Goal: Transaction & Acquisition: Purchase product/service

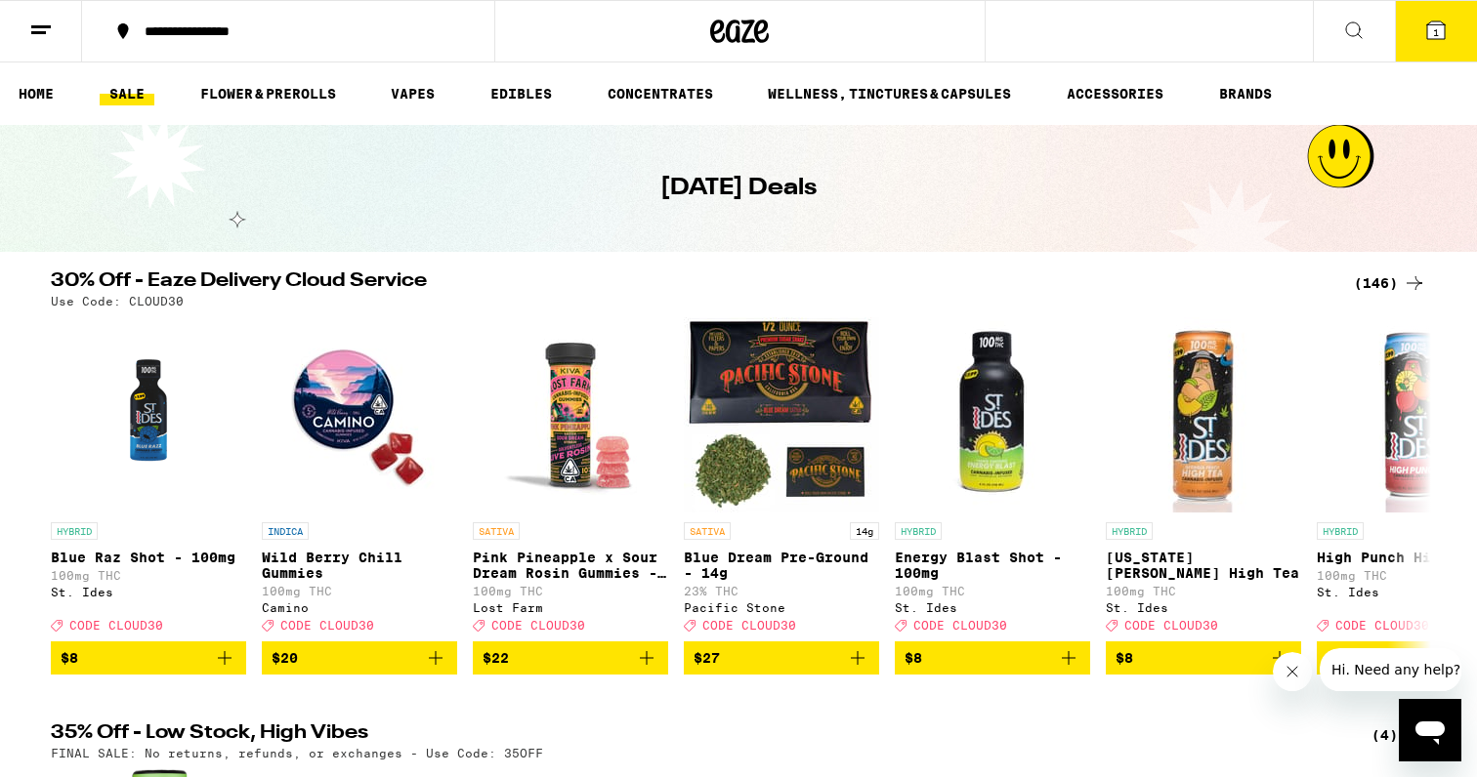
click at [1369, 280] on div "(146)" at bounding box center [1390, 283] width 72 height 23
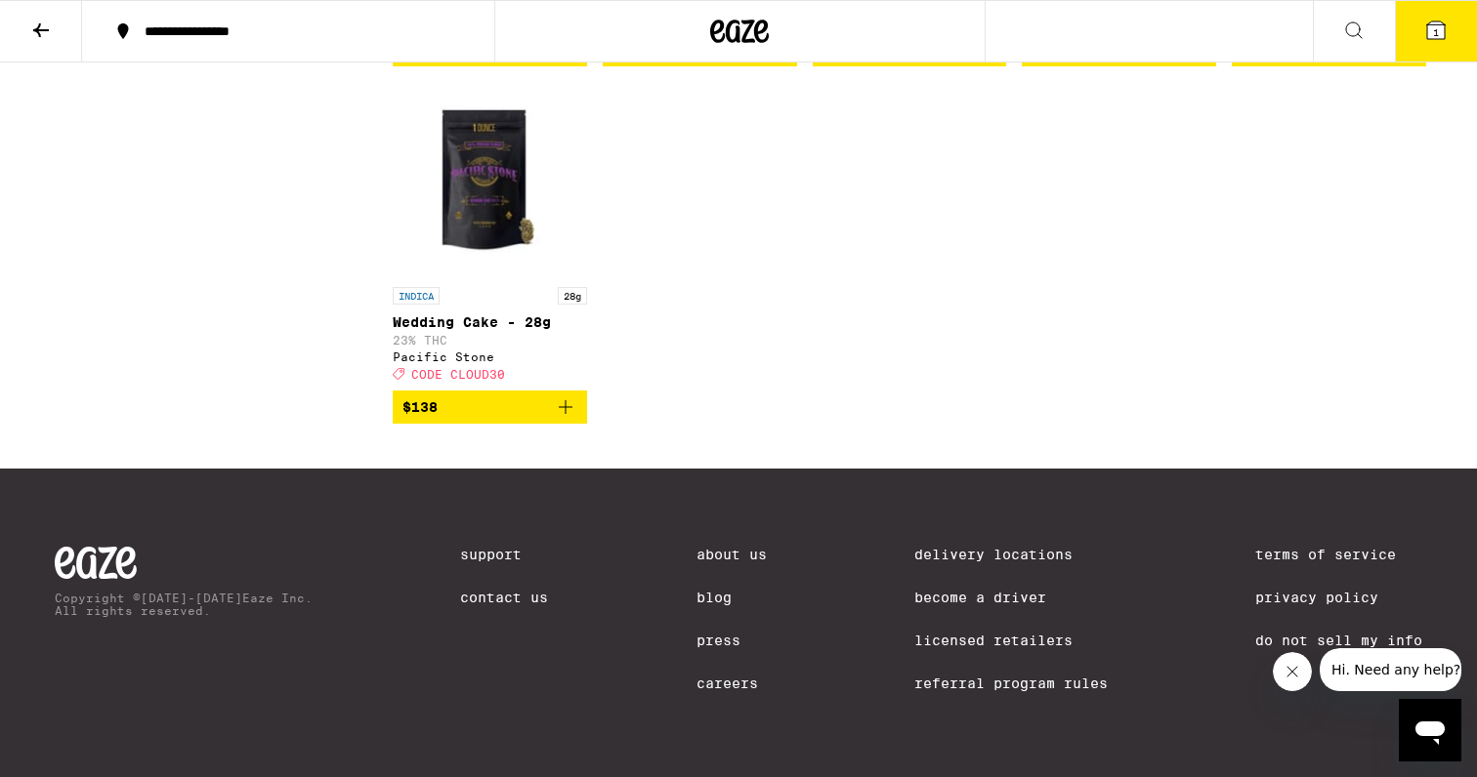
scroll to position [11067, 0]
